Goal: Information Seeking & Learning: Learn about a topic

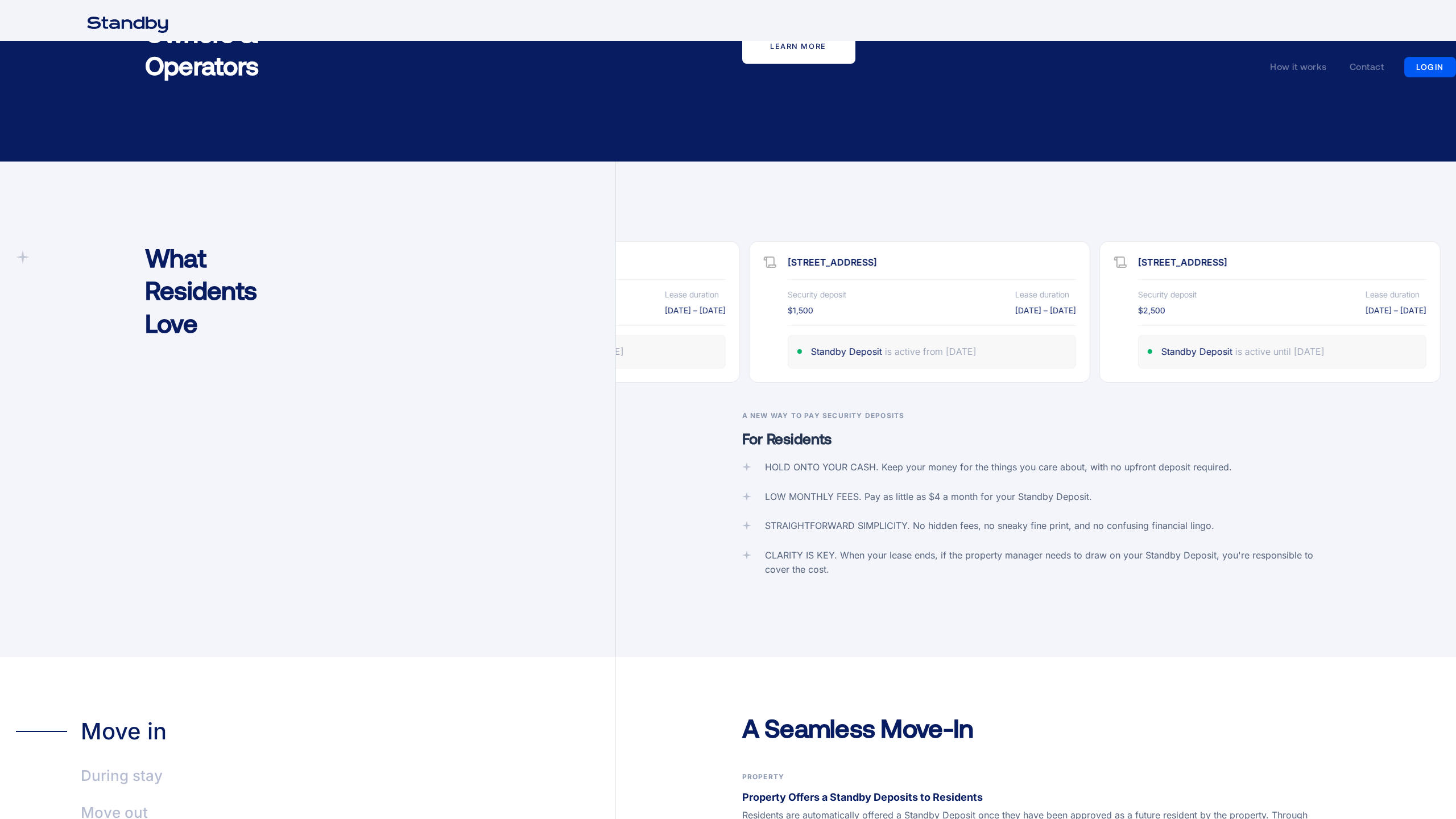
scroll to position [2723, 0]
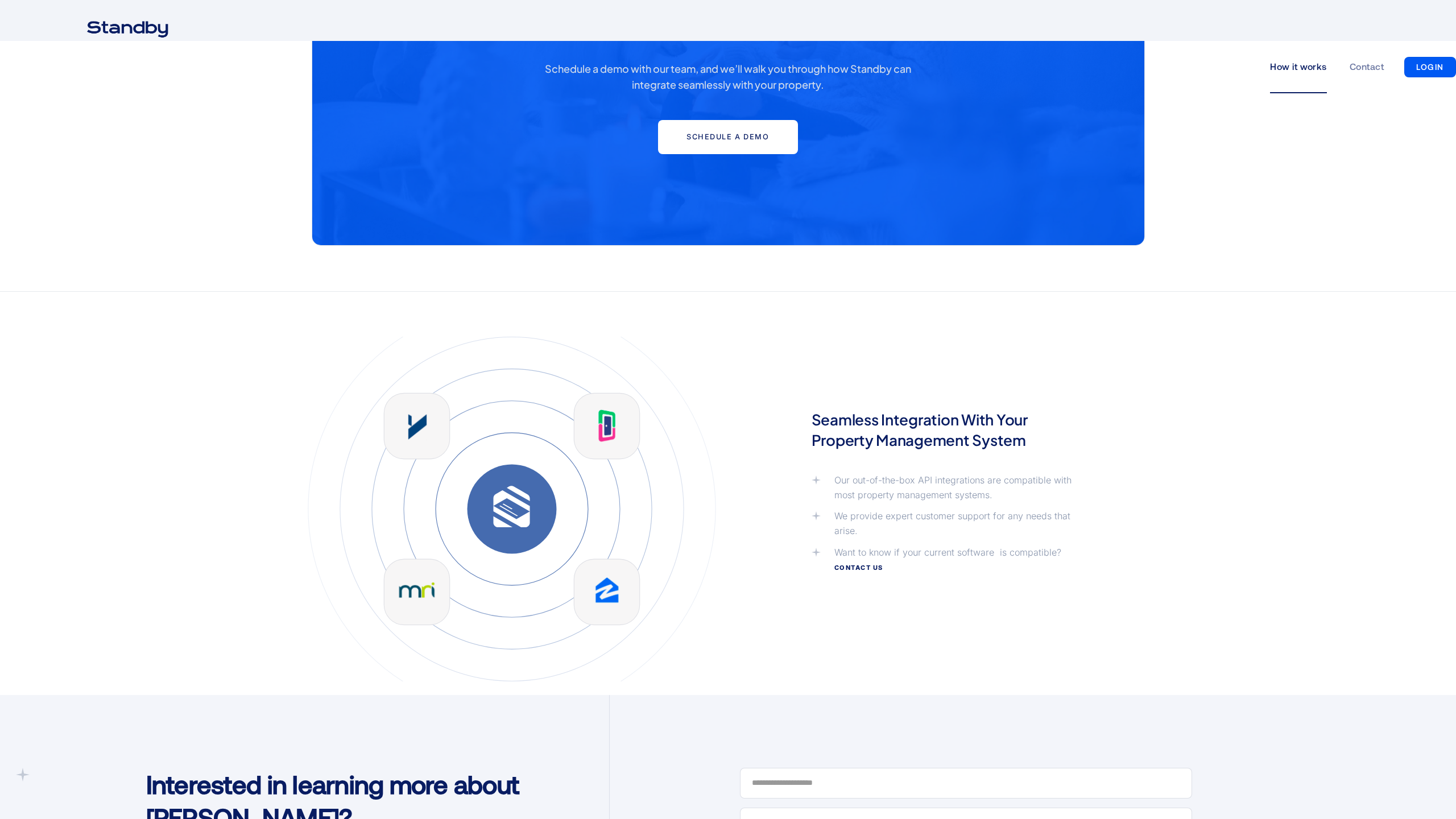
scroll to position [2693, 0]
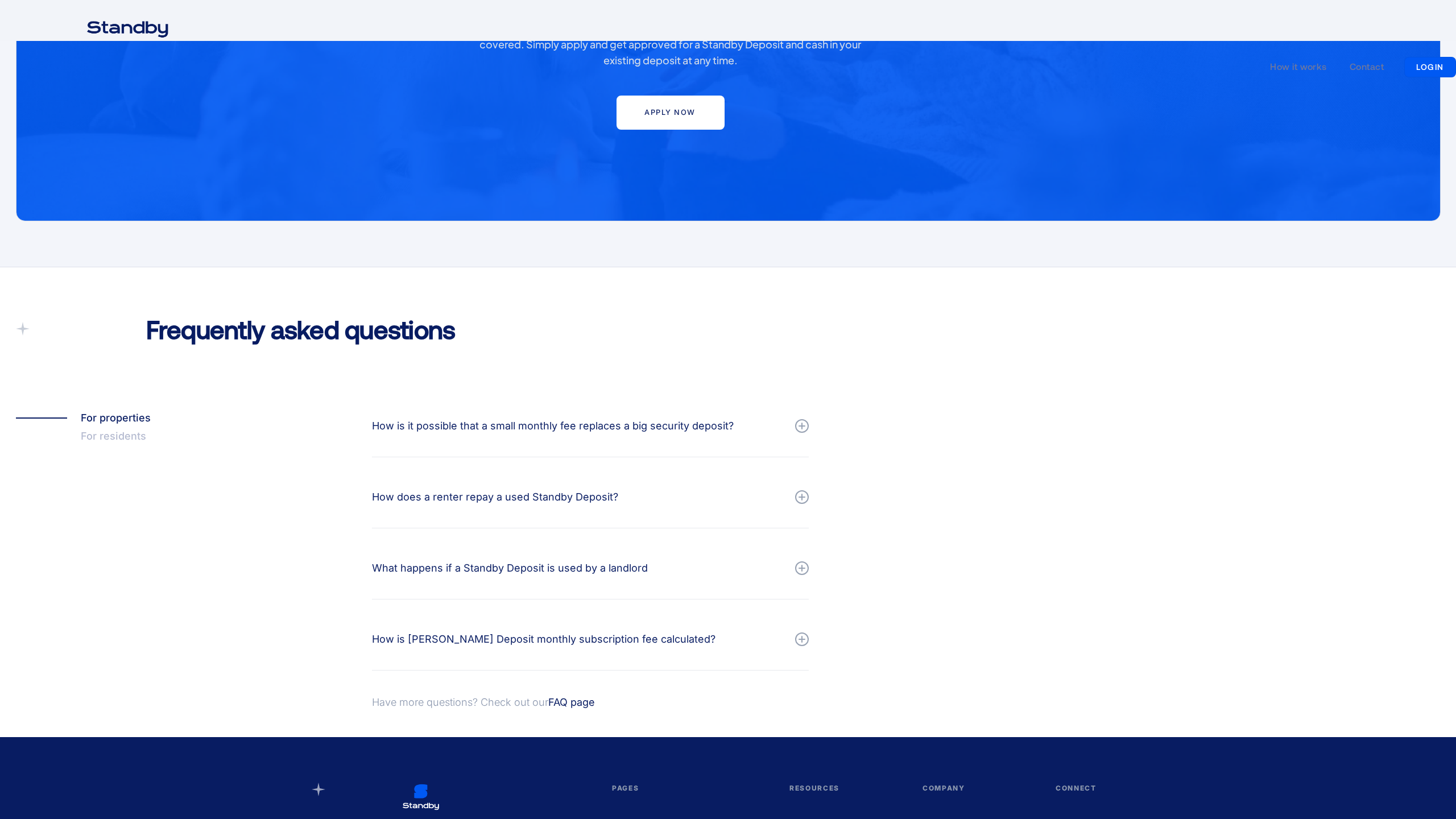
scroll to position [993, 0]
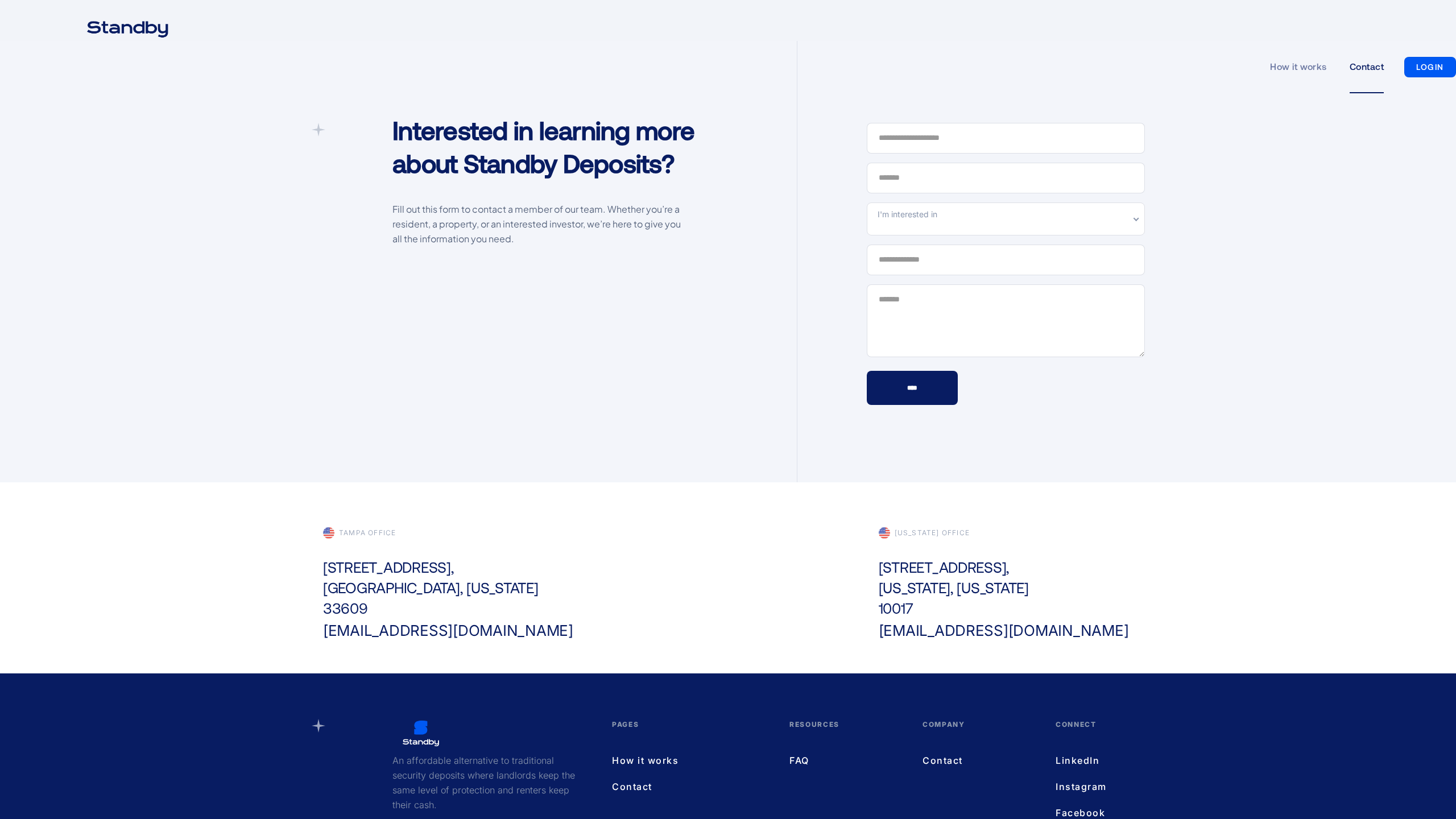
scroll to position [134, 0]
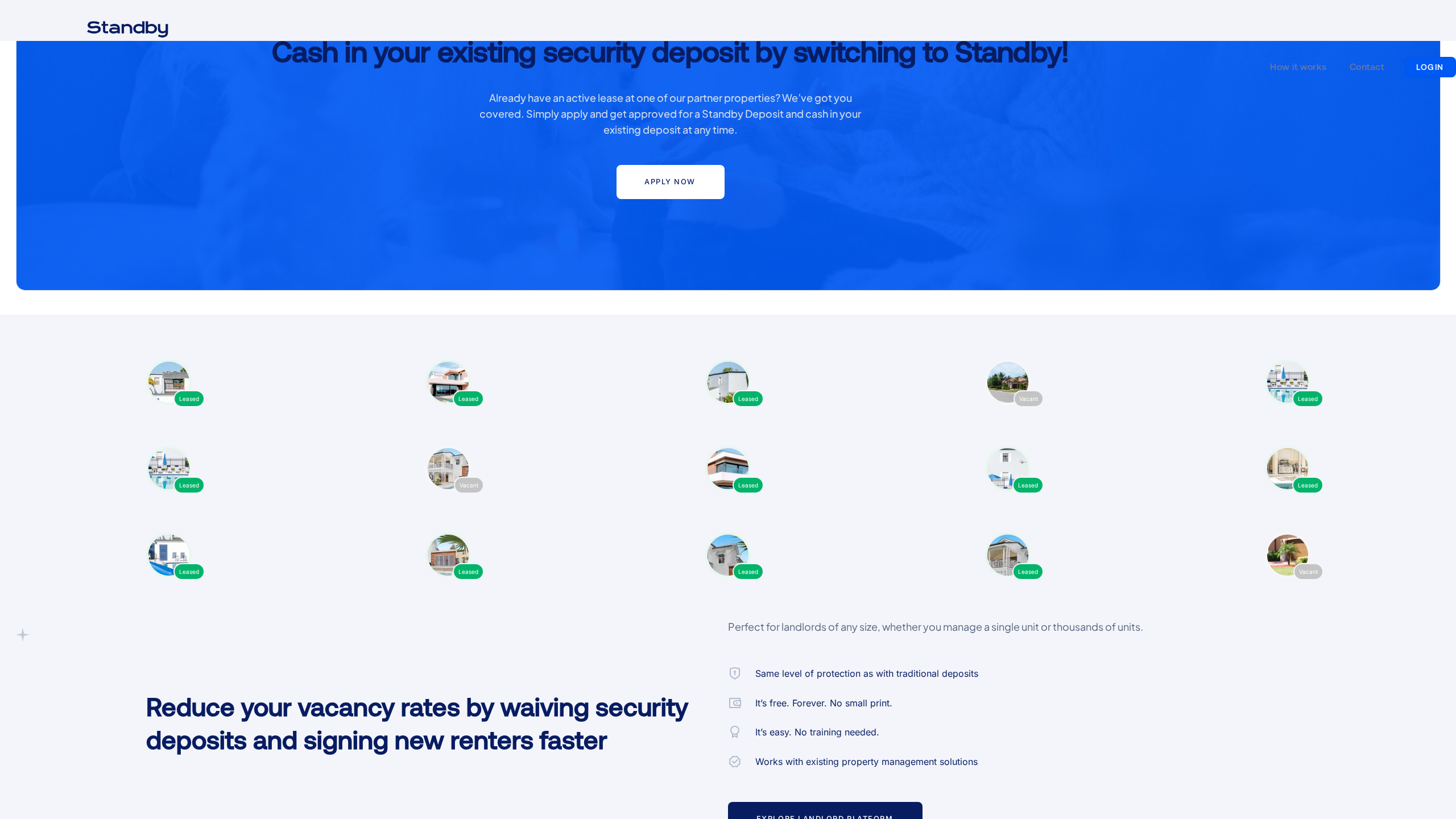
scroll to position [1882, 0]
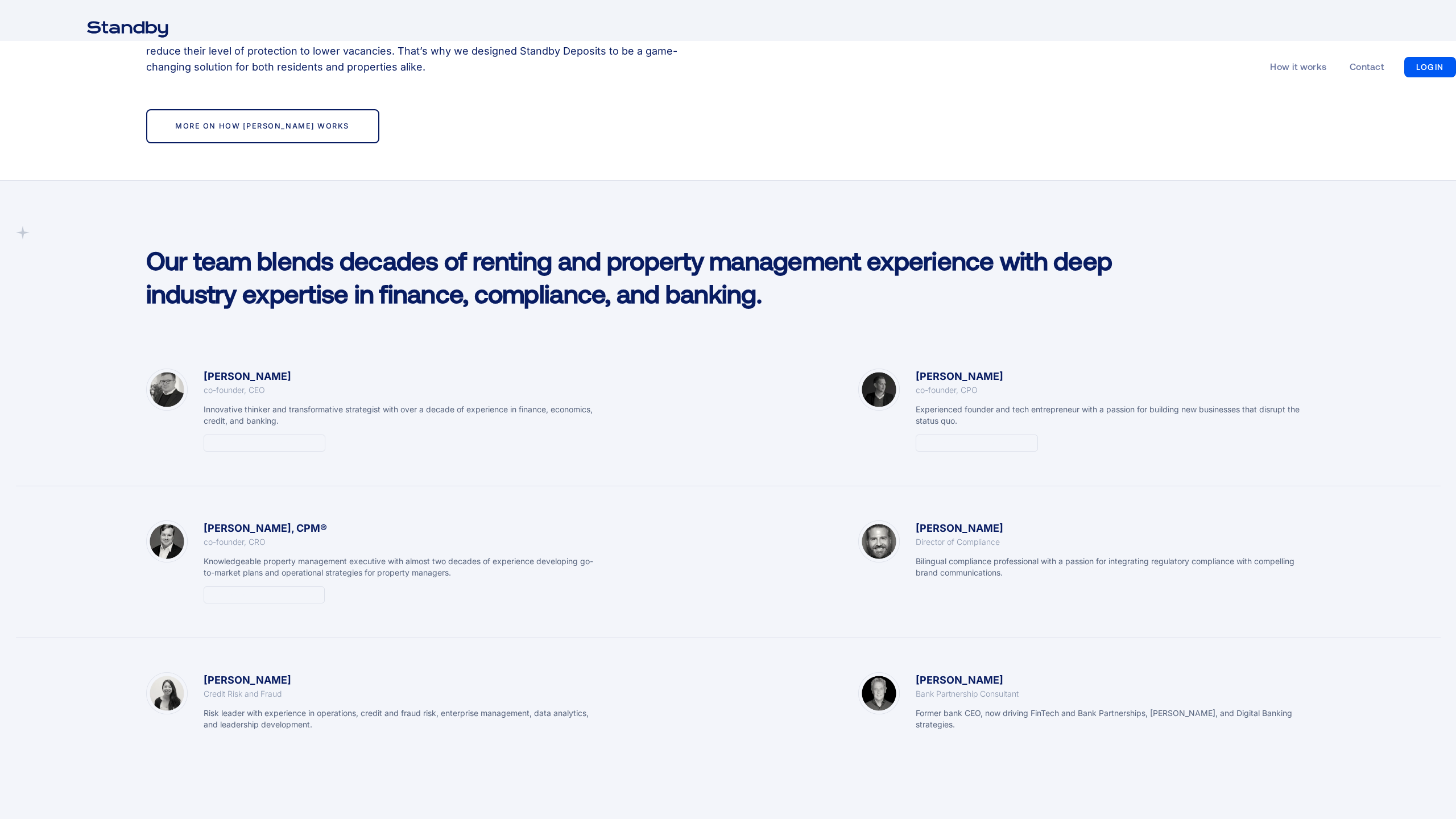
scroll to position [2303, 0]
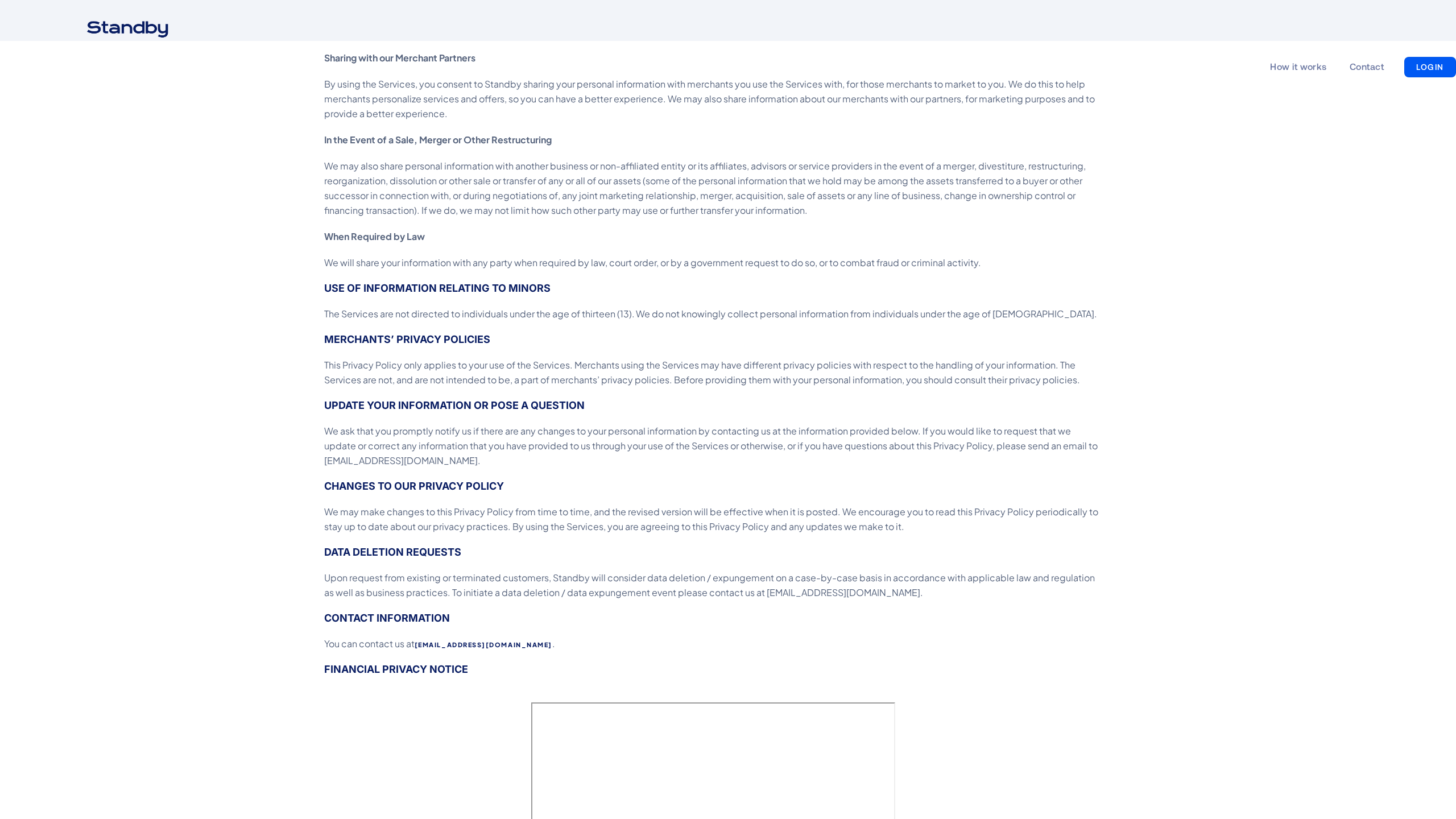
scroll to position [2000, 0]
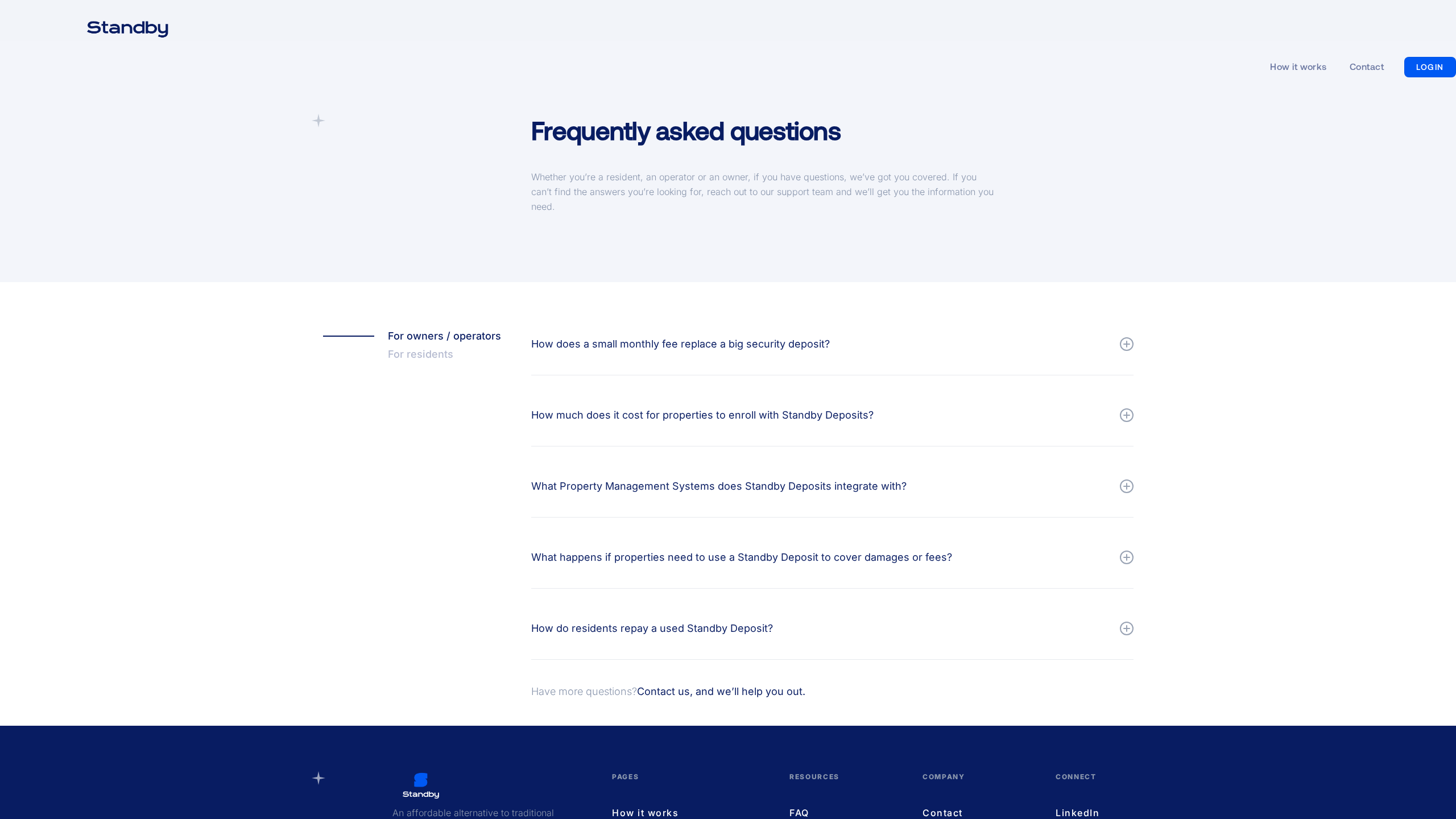
scroll to position [187, 0]
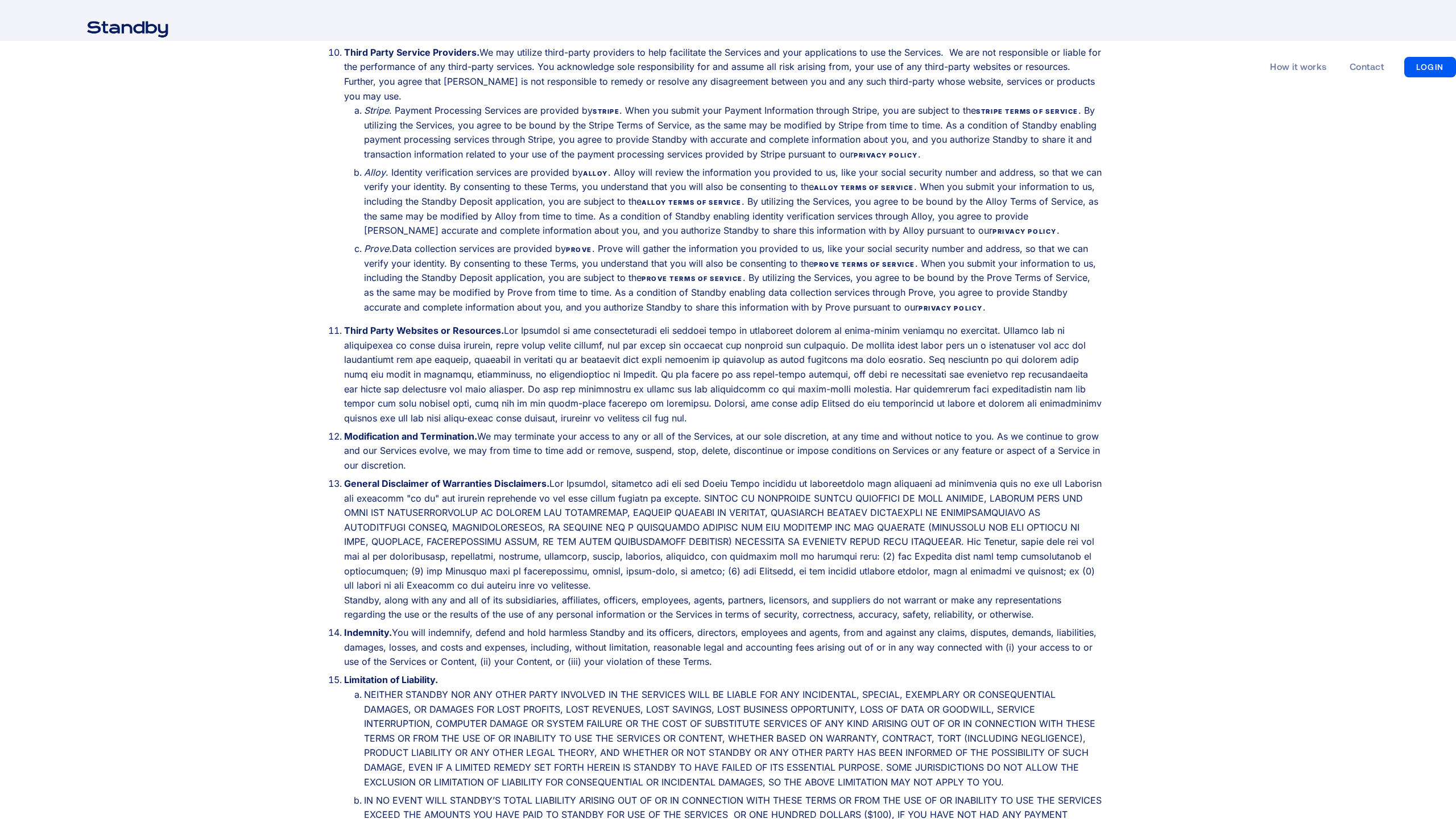
scroll to position [2303, 0]
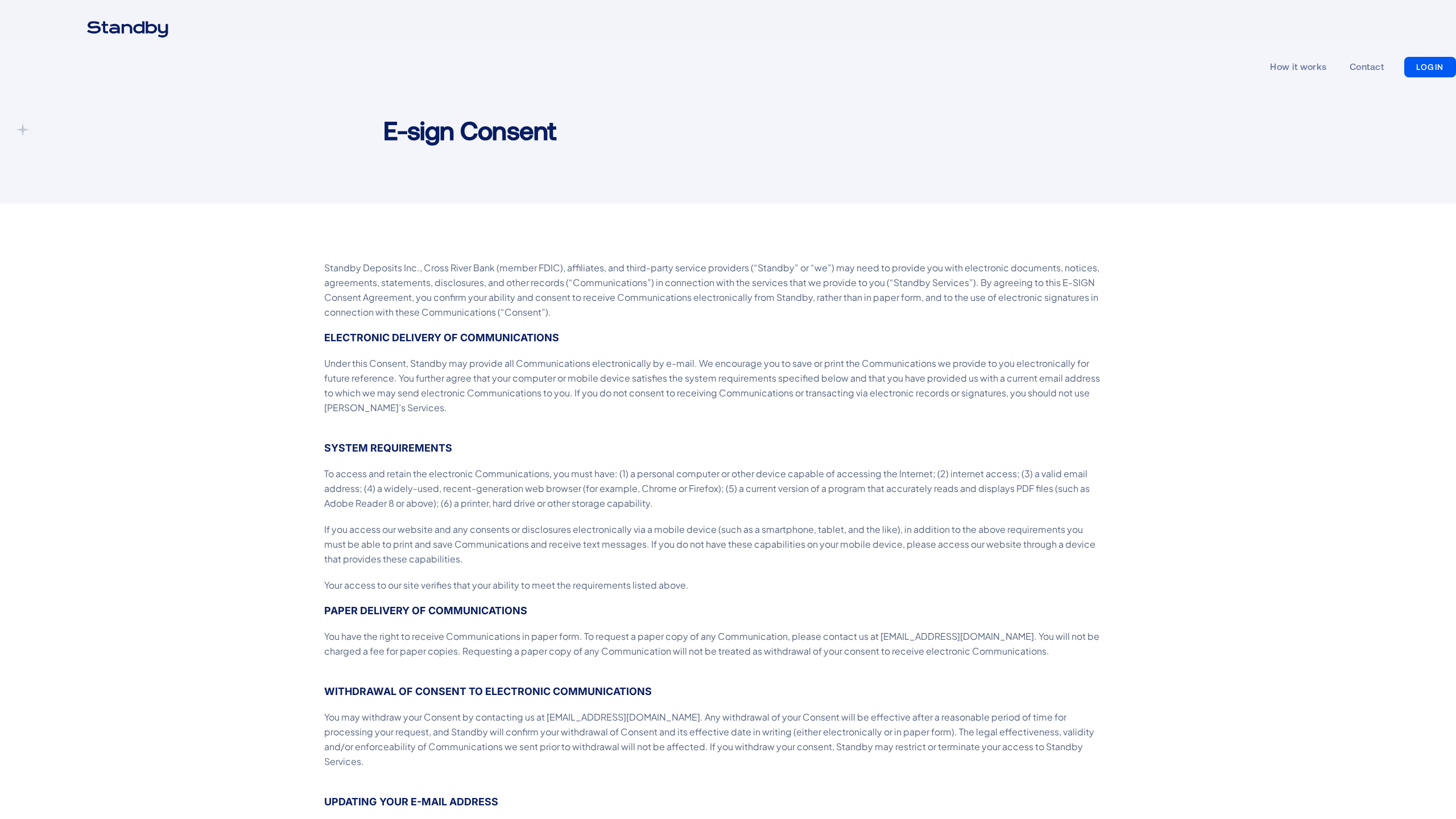
scroll to position [390, 0]
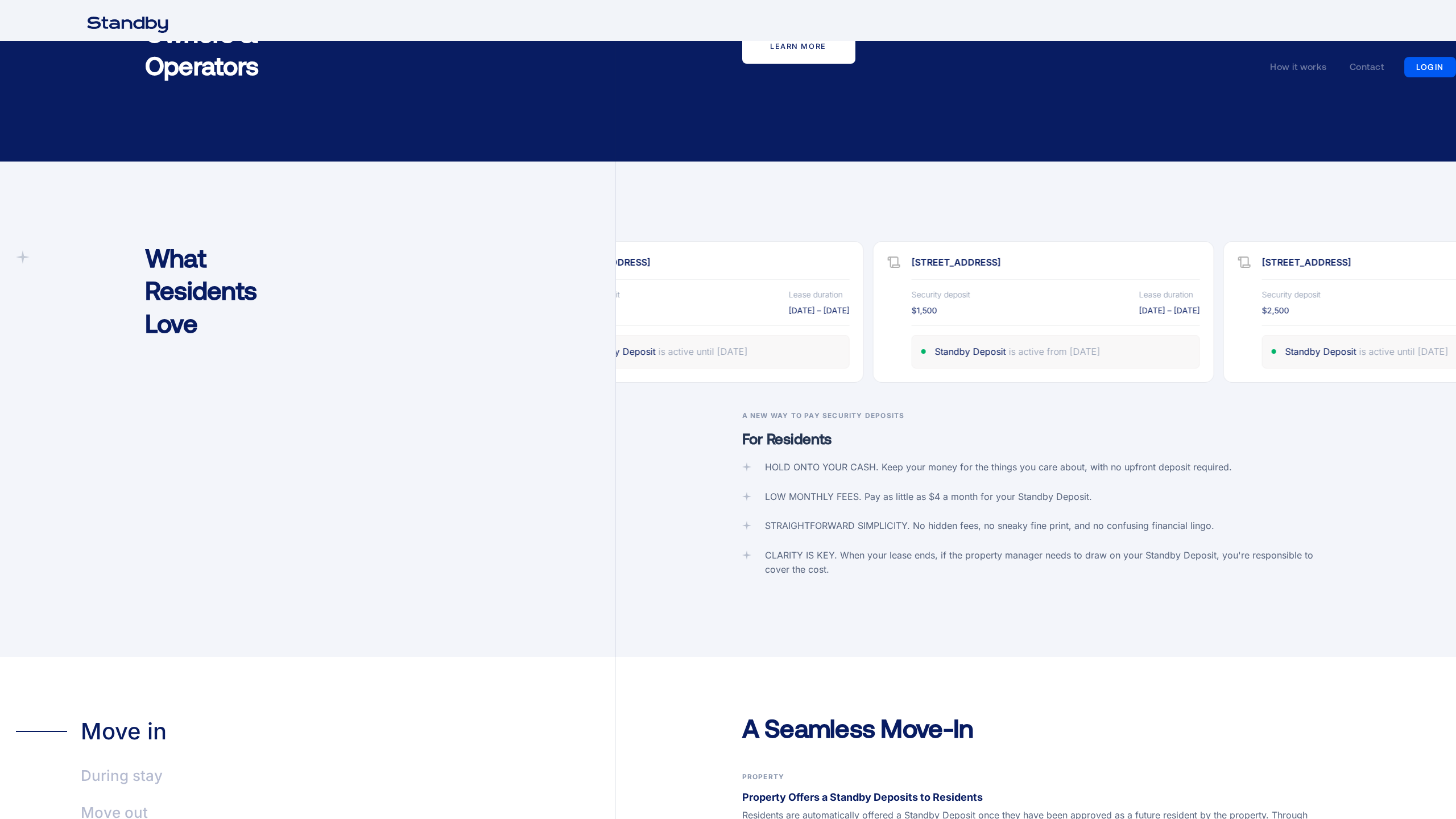
scroll to position [2723, 0]
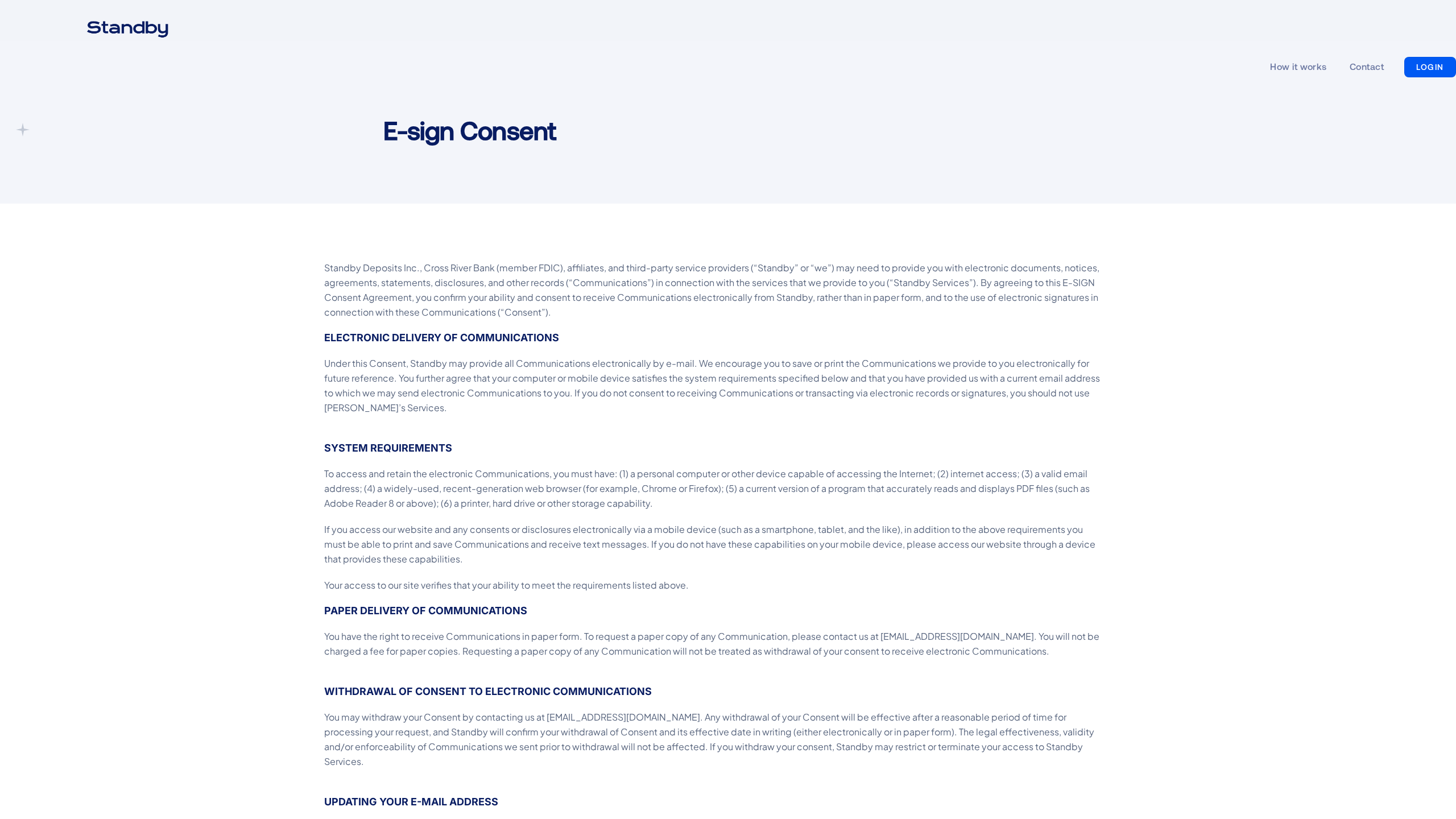
scroll to position [390, 0]
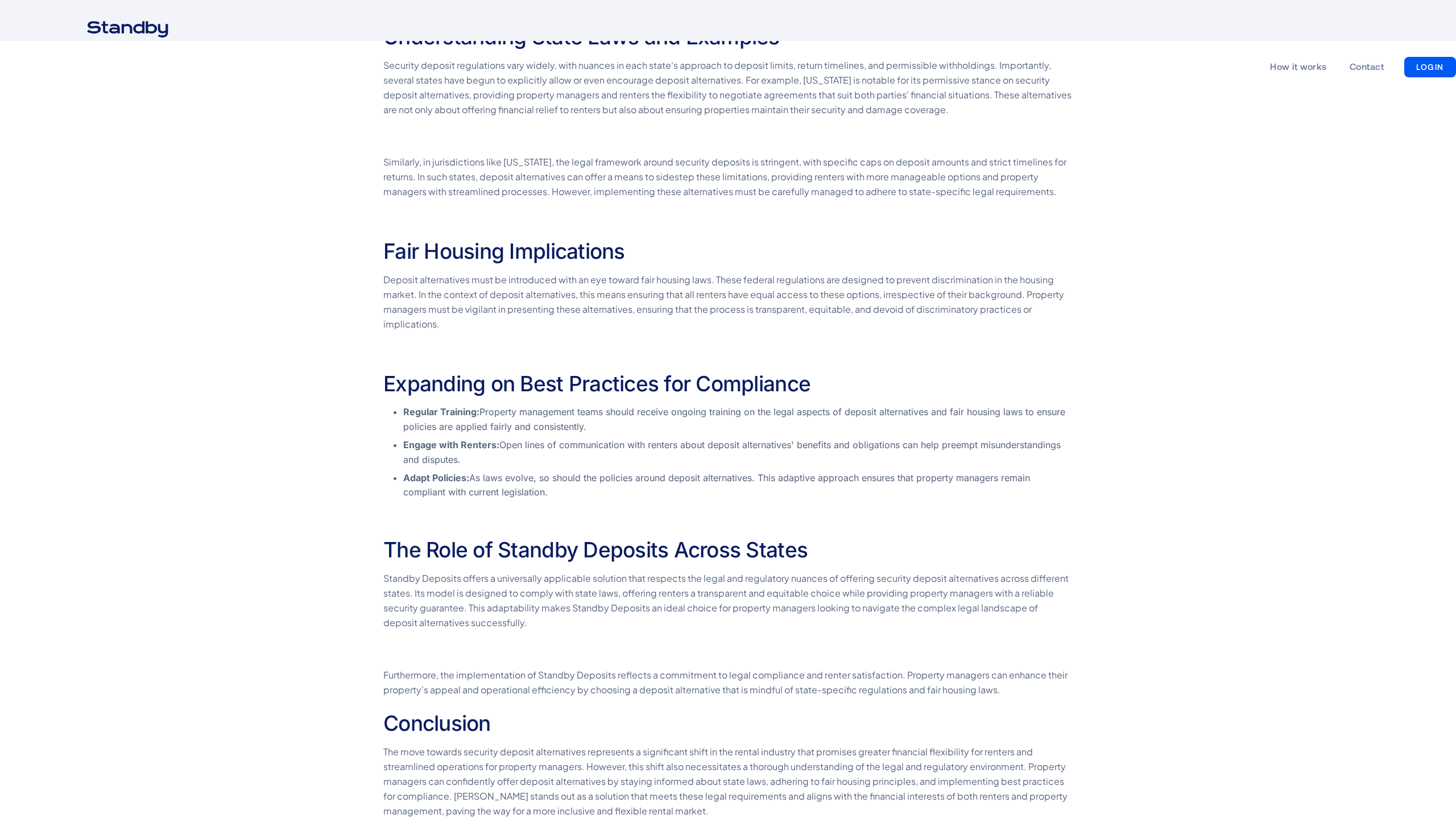
scroll to position [1298, 0]
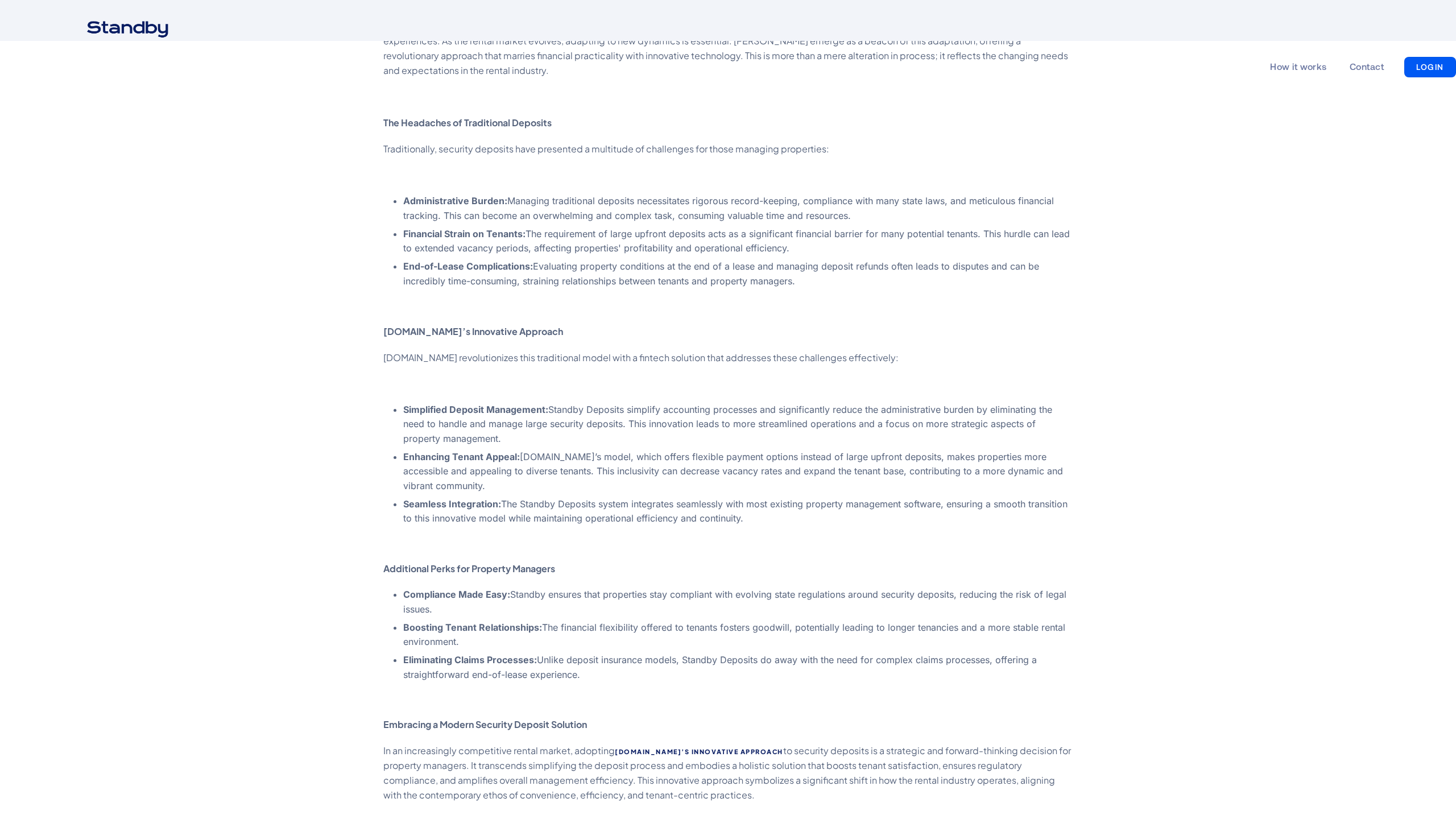
scroll to position [1364, 0]
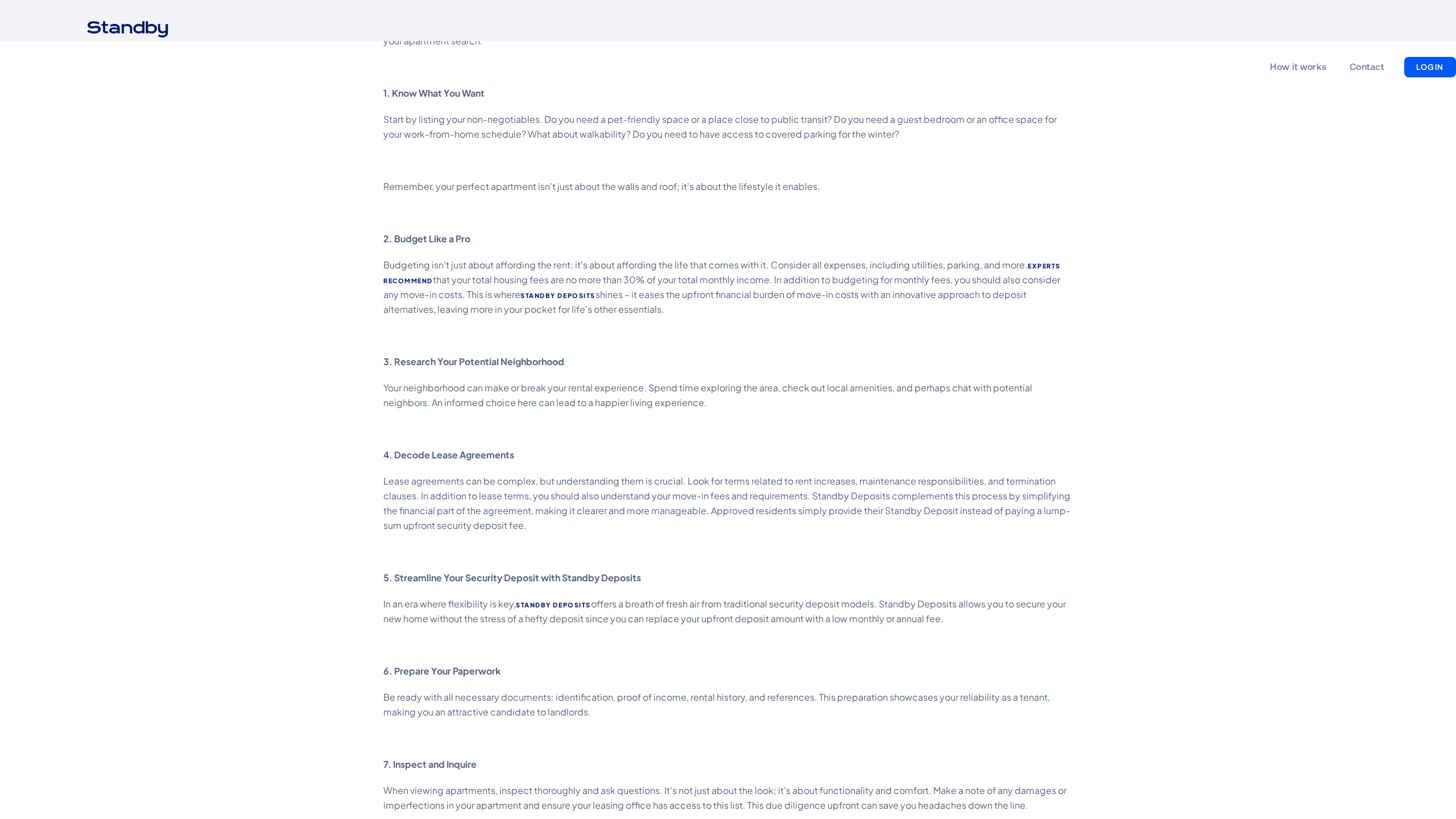
scroll to position [1546, 0]
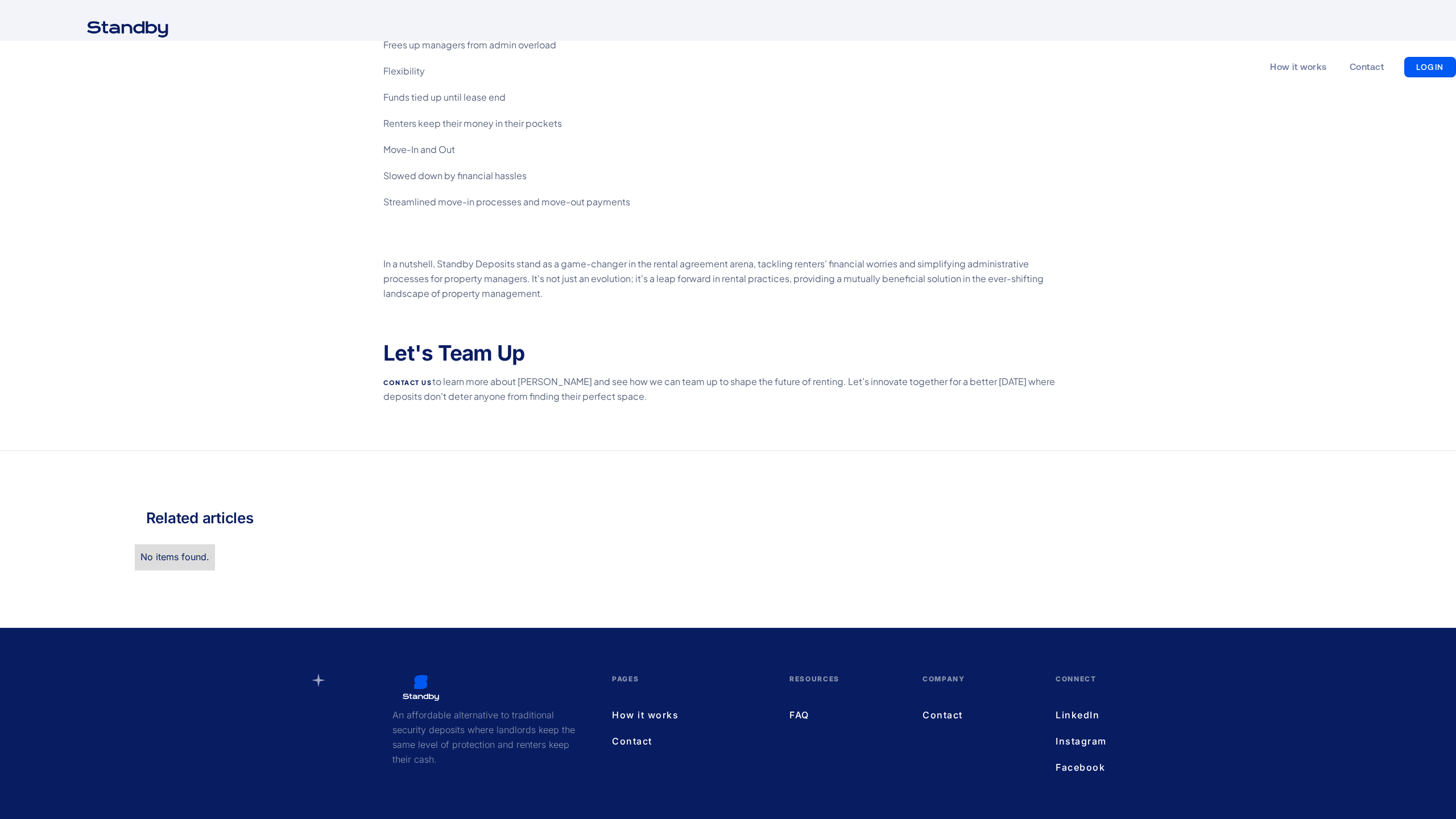
scroll to position [1637, 0]
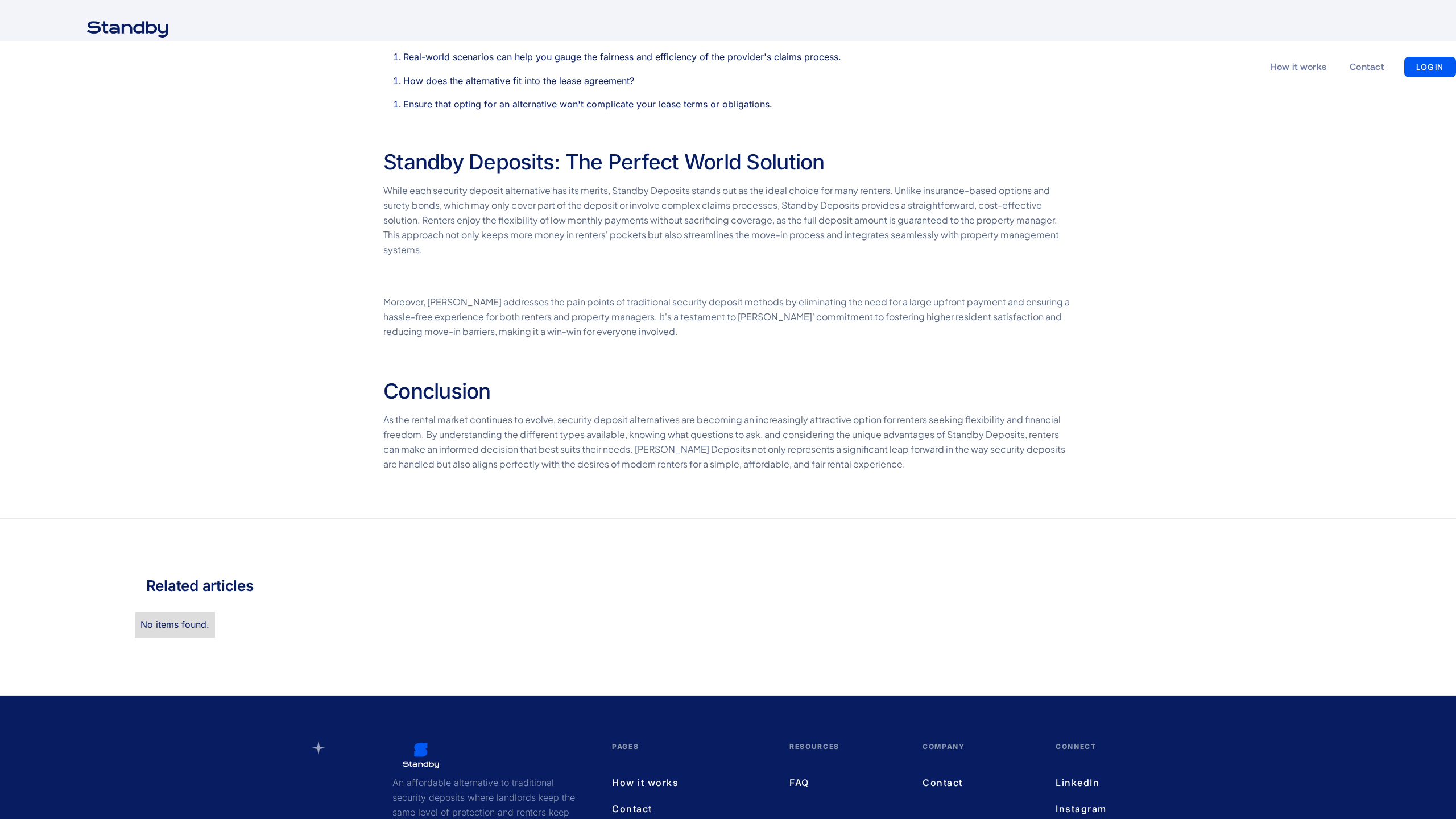
scroll to position [1705, 0]
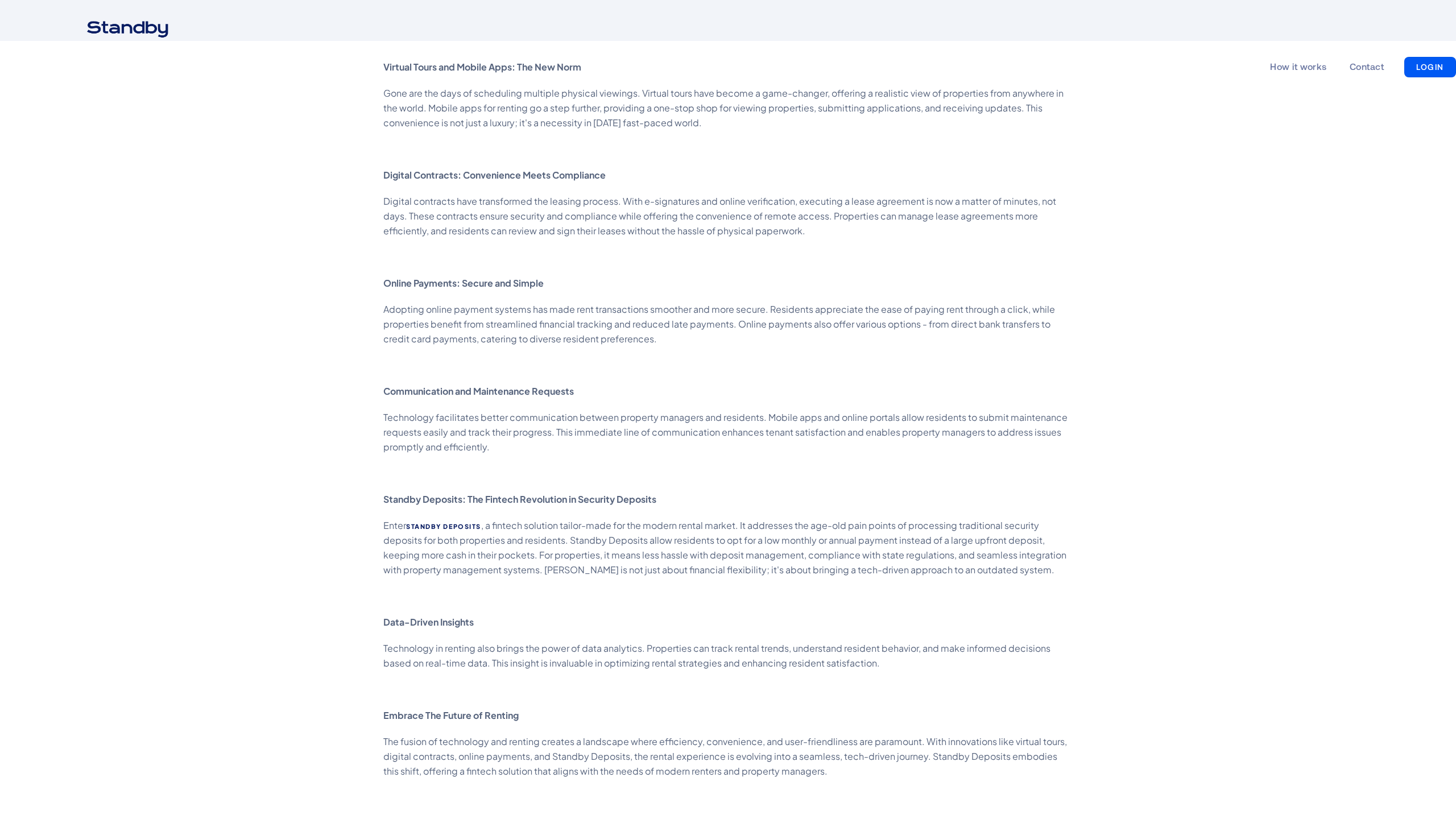
scroll to position [1422, 0]
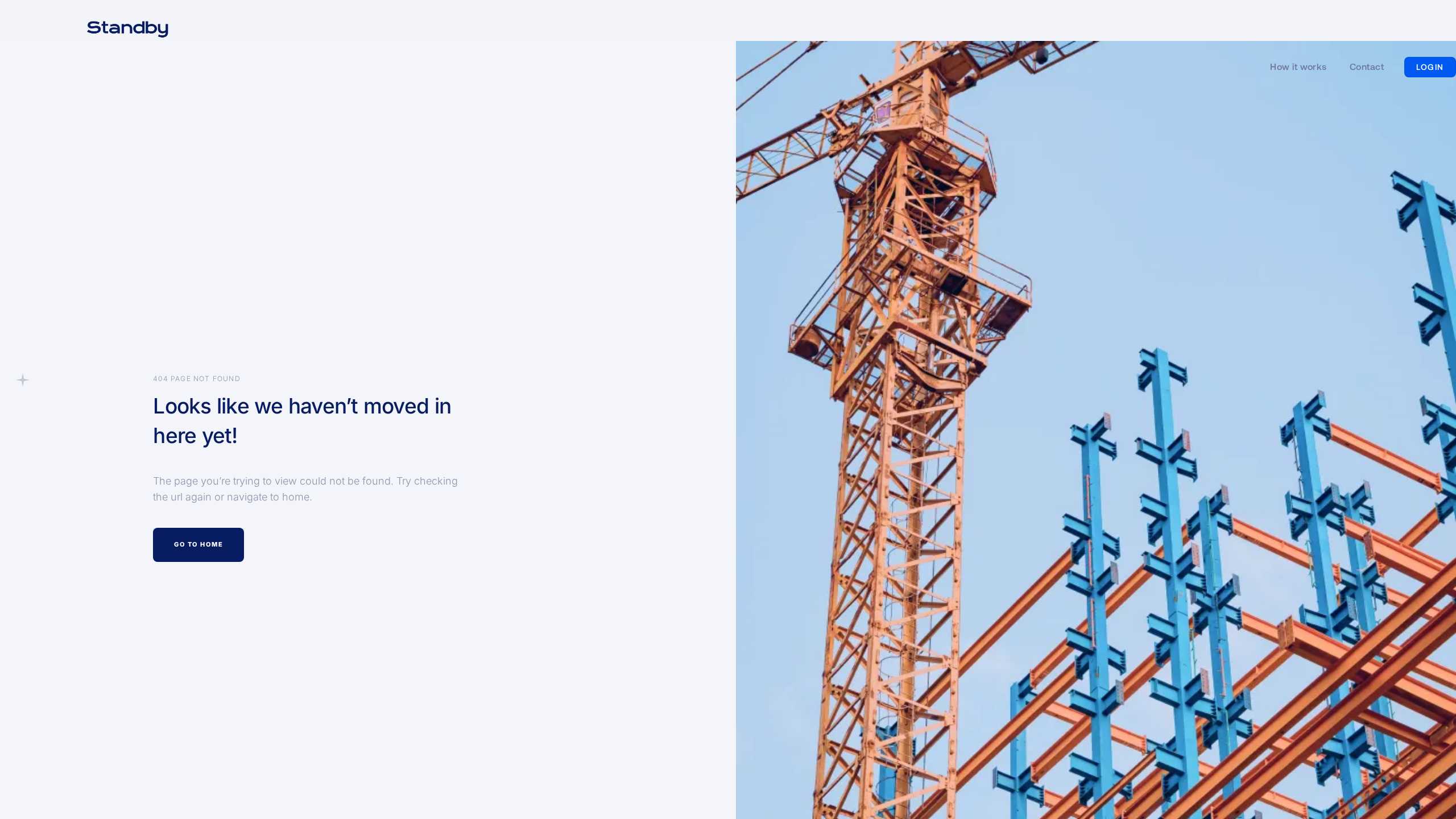
scroll to position [354, 0]
